Goal: Task Accomplishment & Management: Use online tool/utility

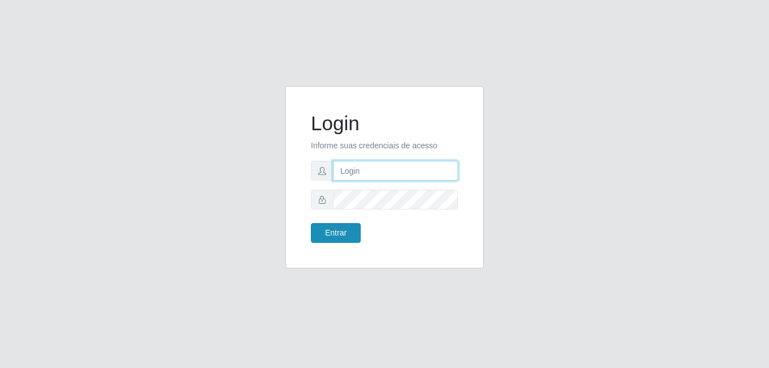
type input "[PERSON_NAME]"
click at [344, 233] on button "Entrar" at bounding box center [336, 233] width 50 height 20
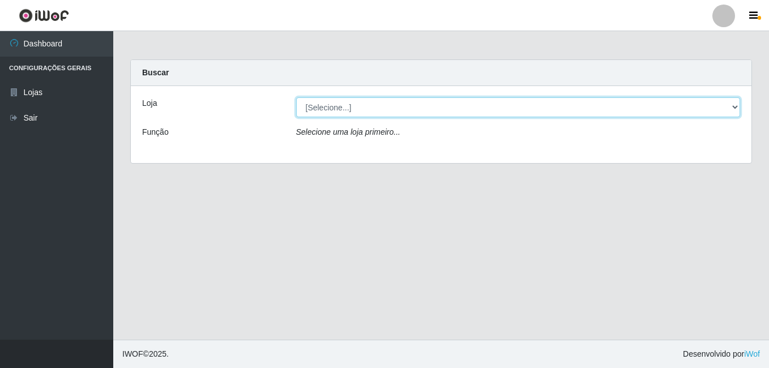
click at [337, 109] on select "[Selecione...] Bemais Supermercados - [GEOGRAPHIC_DATA]" at bounding box center [518, 107] width 445 height 20
select select "249"
click at [296, 97] on select "[Selecione...] Bemais Supermercados - [GEOGRAPHIC_DATA]" at bounding box center [518, 107] width 445 height 20
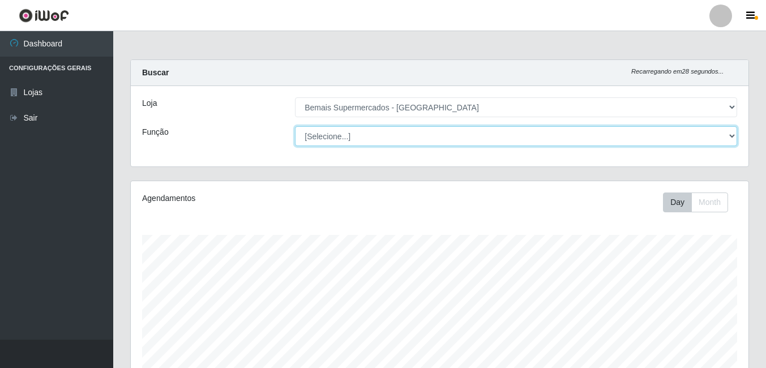
click at [352, 138] on select "[Selecione...] ASG ASG + ASG ++ Auxiliar de Depósito Auxiliar de Depósito + Aux…" at bounding box center [516, 136] width 442 height 20
click at [295, 126] on select "[Selecione...] ASG ASG + ASG ++ Auxiliar de Depósito Auxiliar de Depósito + Aux…" at bounding box center [516, 136] width 442 height 20
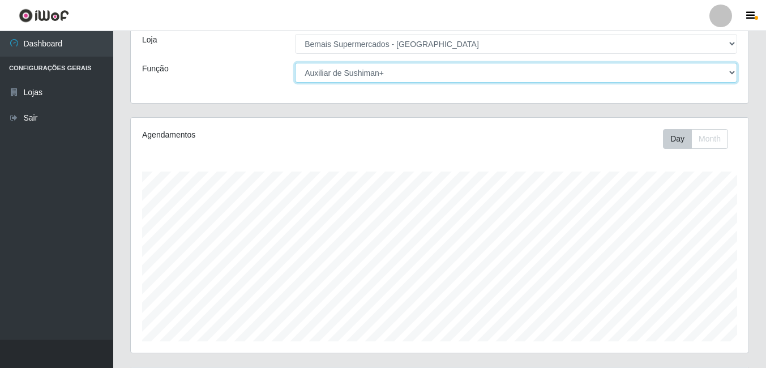
scroll to position [182, 0]
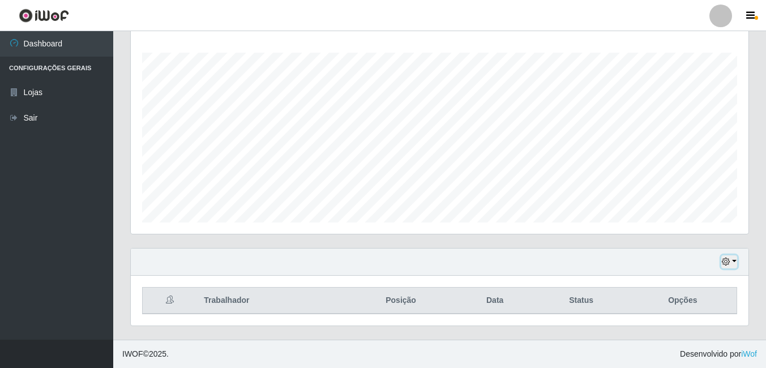
click at [725, 260] on icon "button" at bounding box center [726, 262] width 8 height 8
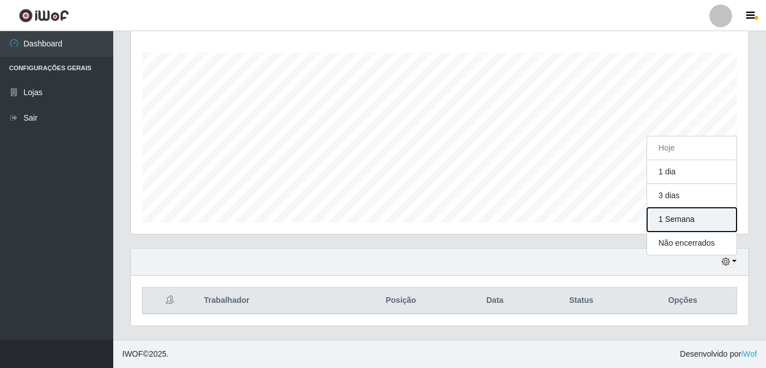
click at [689, 221] on button "1 Semana" at bounding box center [692, 220] width 90 height 24
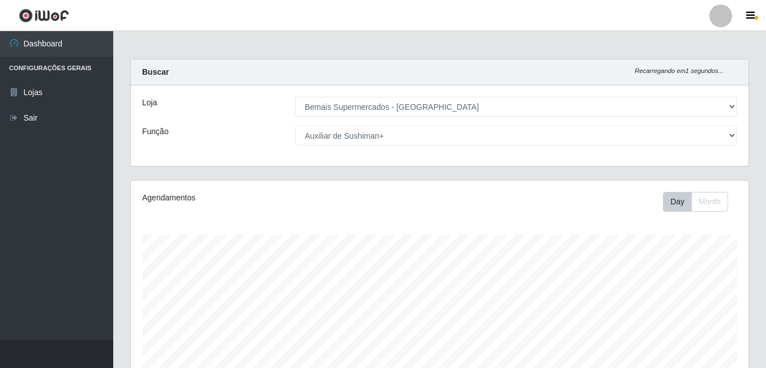
scroll to position [0, 0]
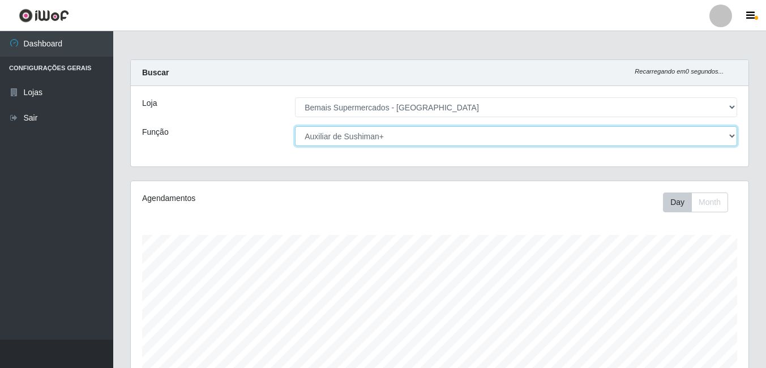
click at [726, 137] on select "[Selecione...] ASG ASG + ASG ++ Auxiliar de Depósito Auxiliar de Depósito + Aux…" at bounding box center [516, 136] width 442 height 20
select select "128"
click at [295, 126] on select "[Selecione...] ASG ASG + ASG ++ Auxiliar de Depósito Auxiliar de Depósito + Aux…" at bounding box center [516, 136] width 442 height 20
